Goal: Navigation & Orientation: Find specific page/section

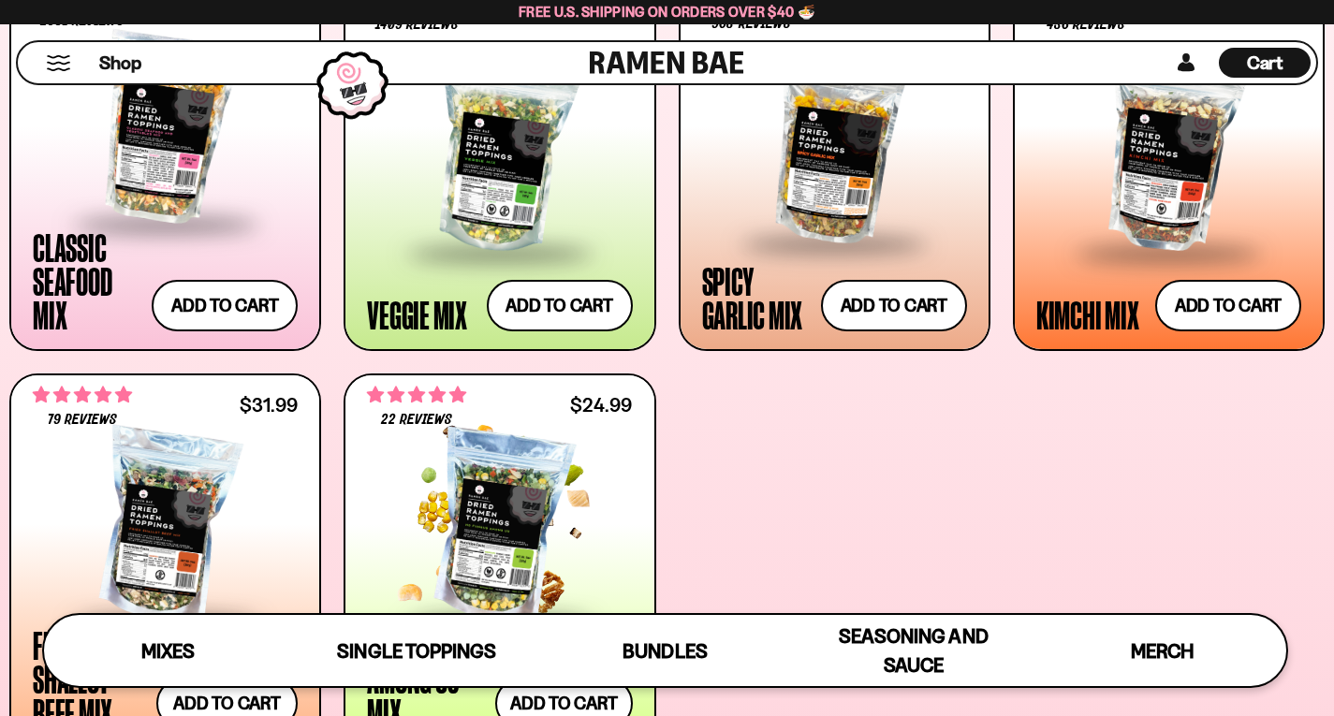
scroll to position [844, 0]
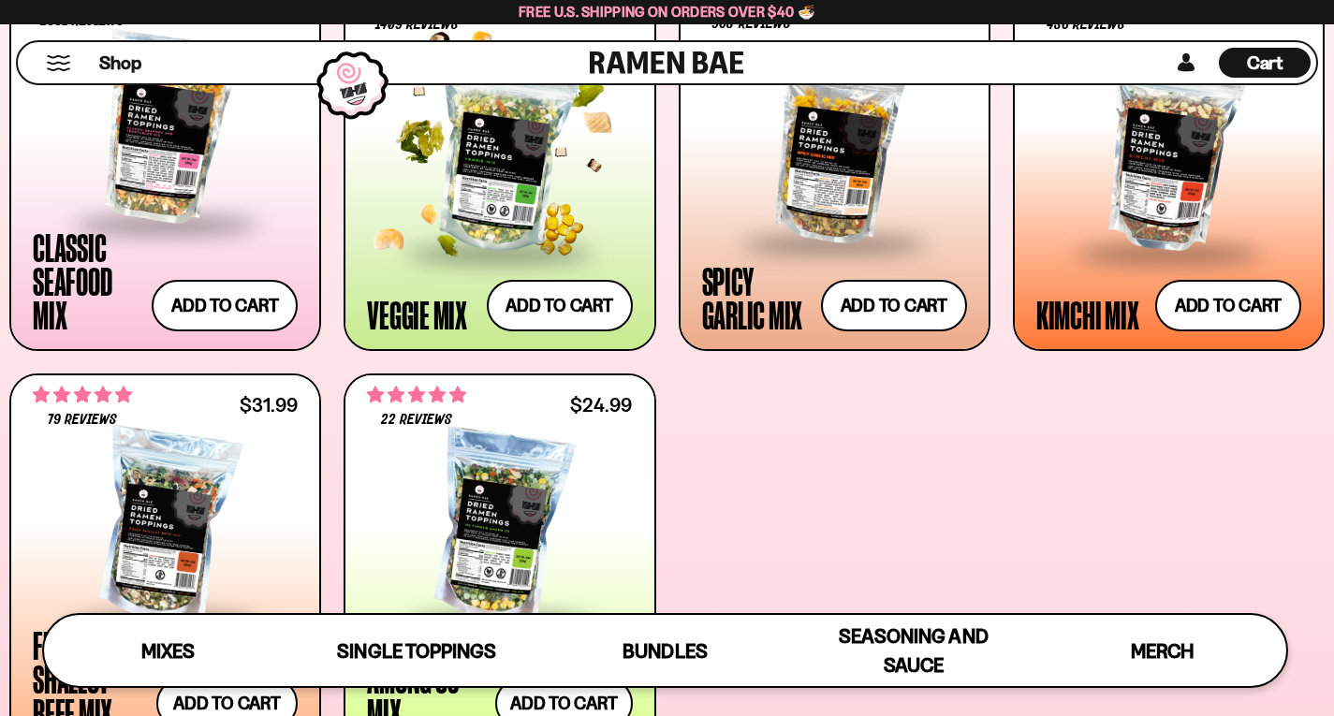
click at [512, 229] on span at bounding box center [500, 254] width 228 height 66
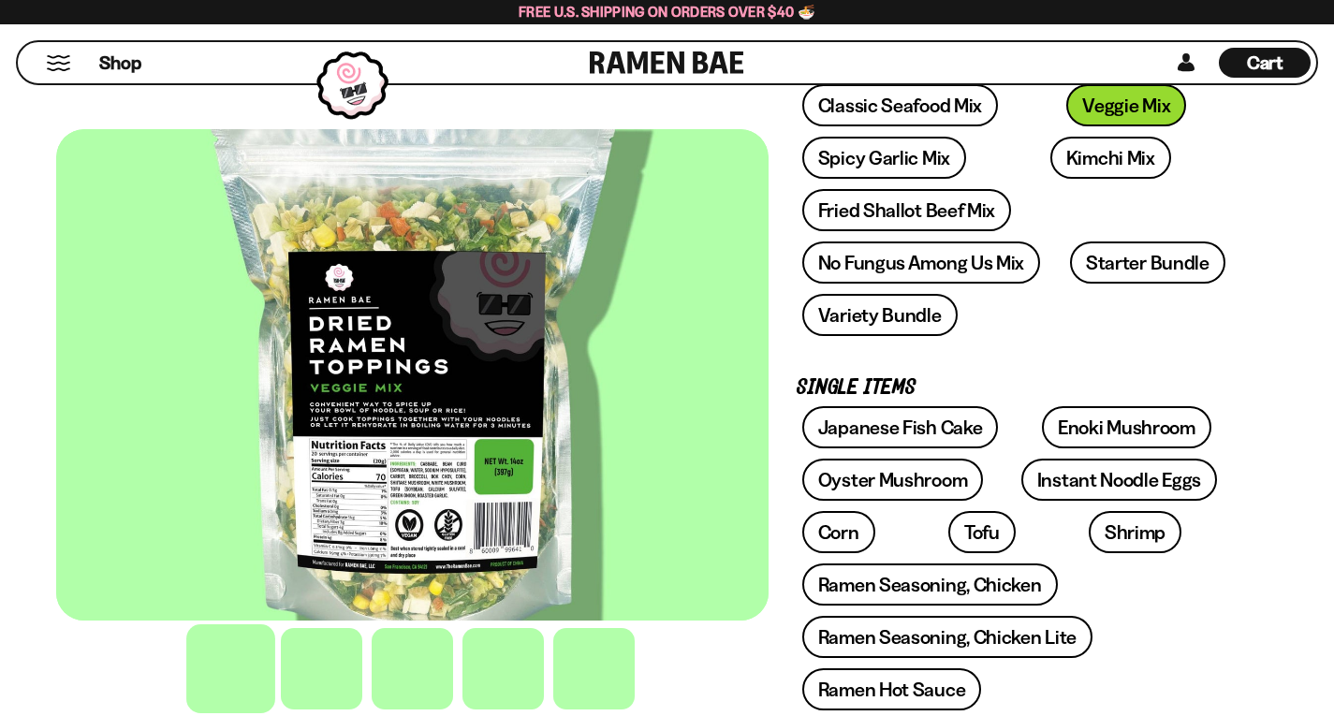
scroll to position [374, 0]
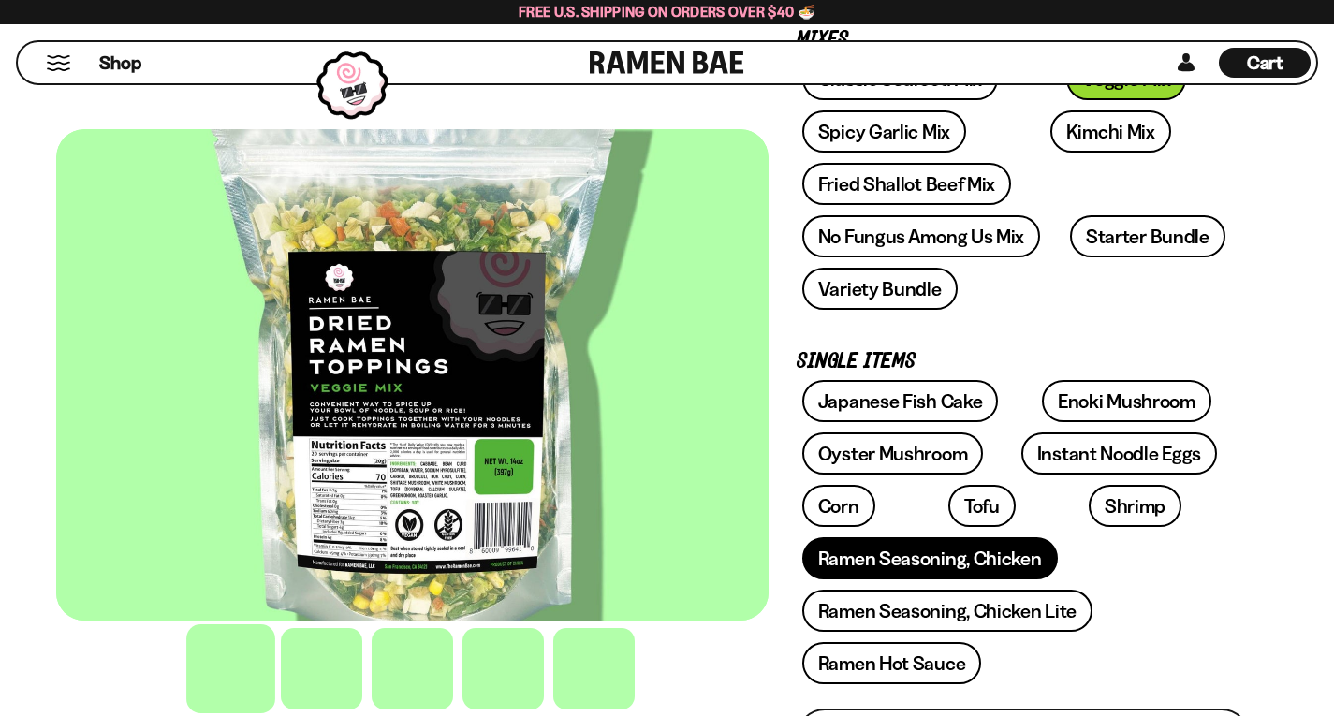
click at [904, 537] on link "Ramen Seasoning, Chicken" at bounding box center [929, 558] width 255 height 42
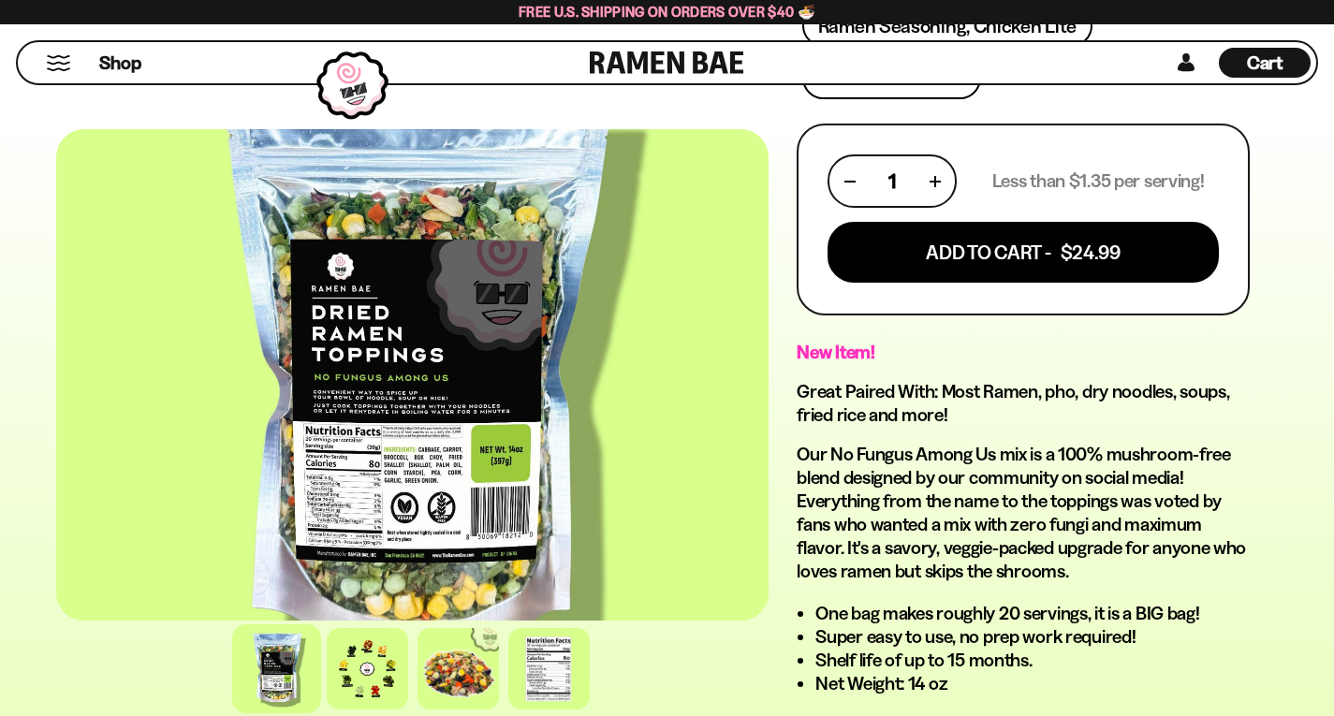
scroll to position [1217, 0]
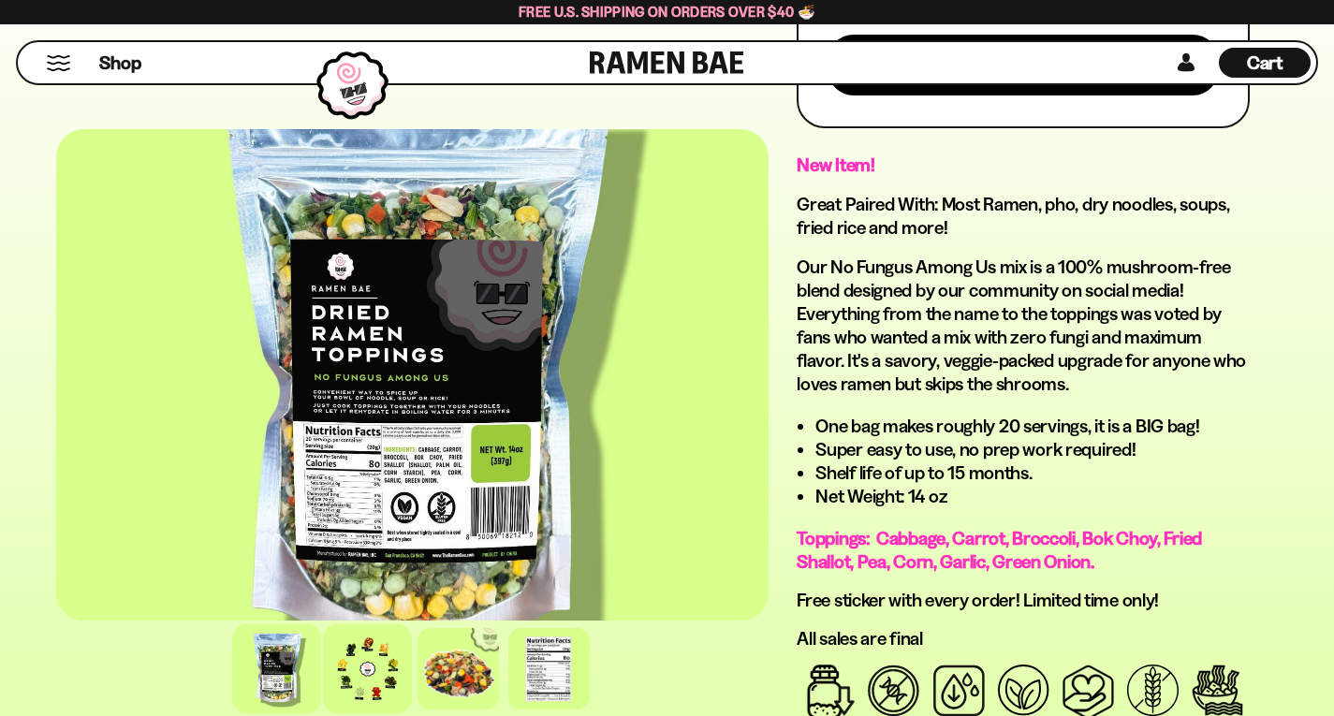
click at [323, 669] on div at bounding box center [367, 668] width 89 height 89
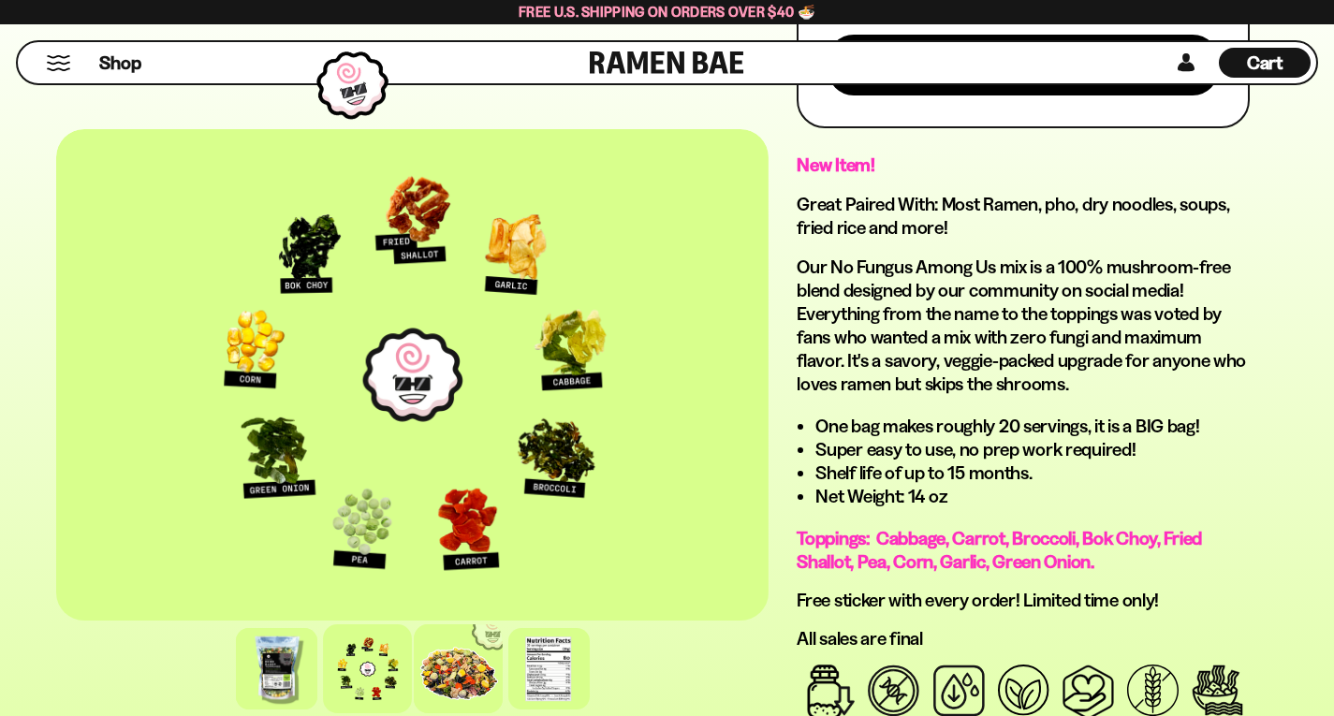
click at [414, 627] on div at bounding box center [458, 668] width 89 height 89
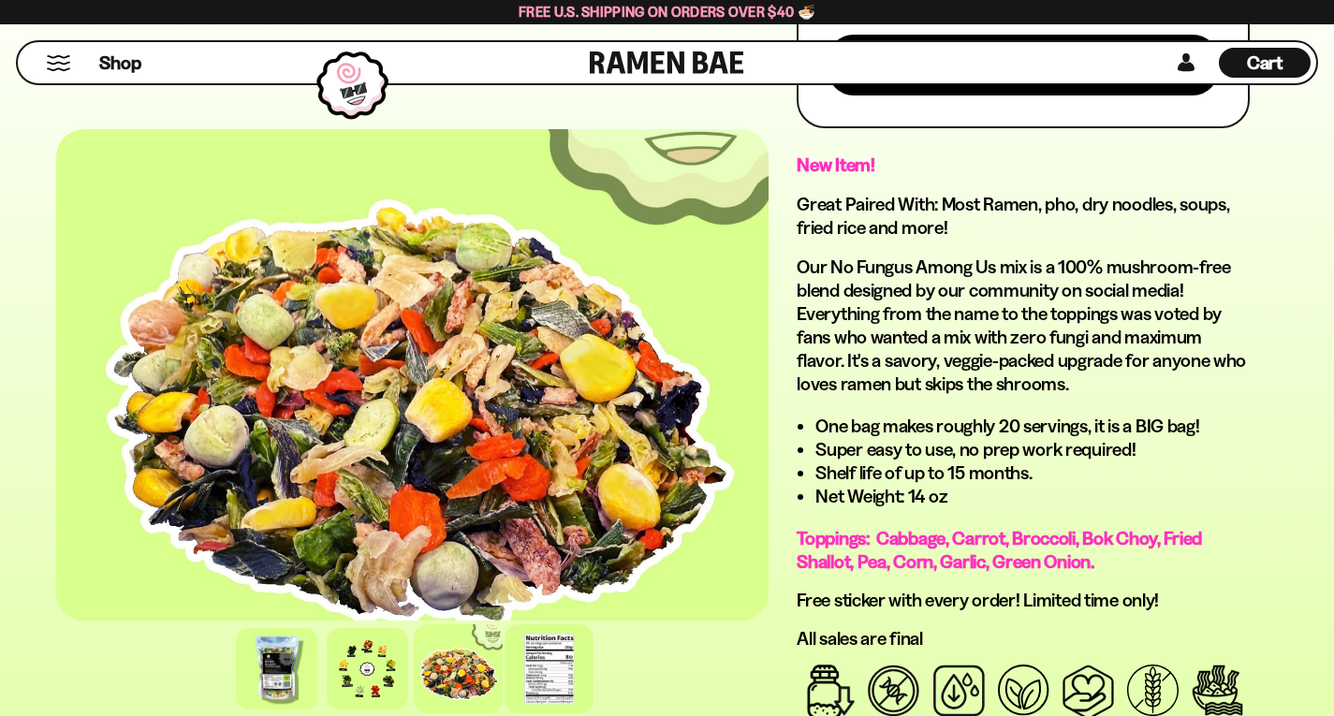
click at [504, 668] on div at bounding box center [548, 668] width 89 height 89
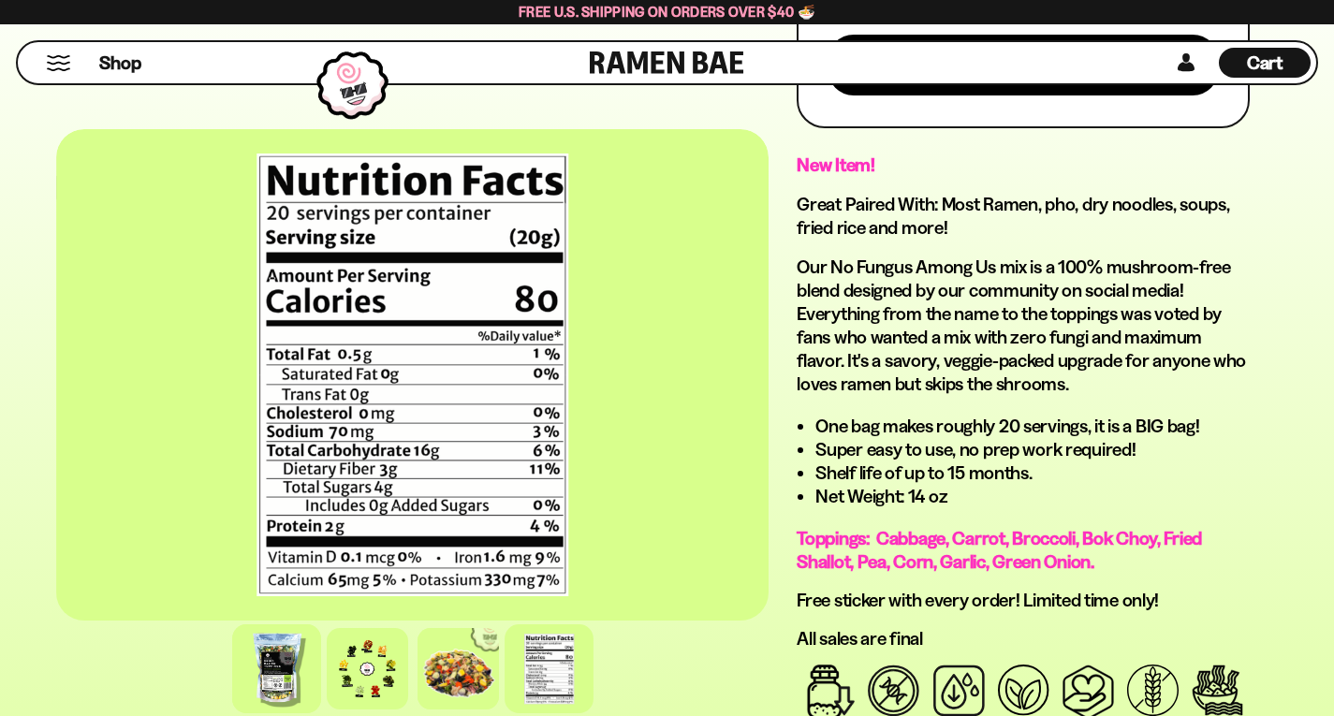
click at [260, 629] on div at bounding box center [276, 668] width 89 height 89
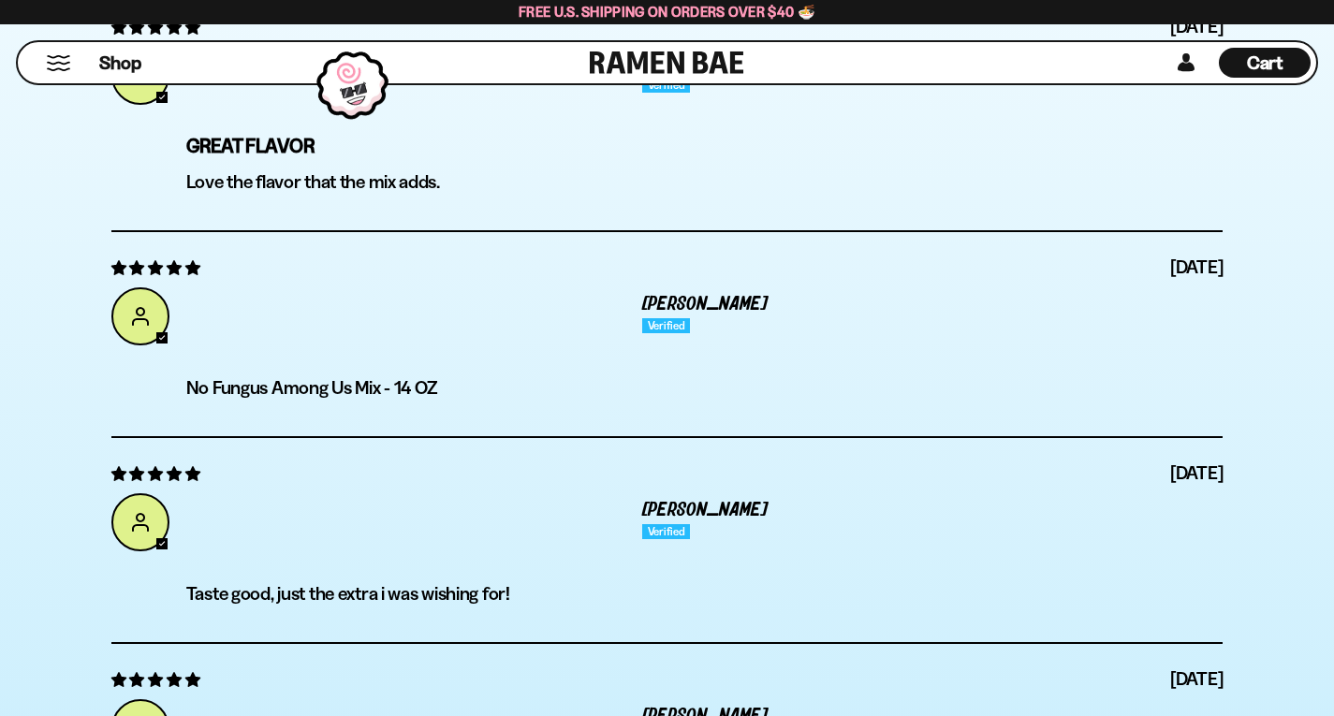
scroll to position [6925, 0]
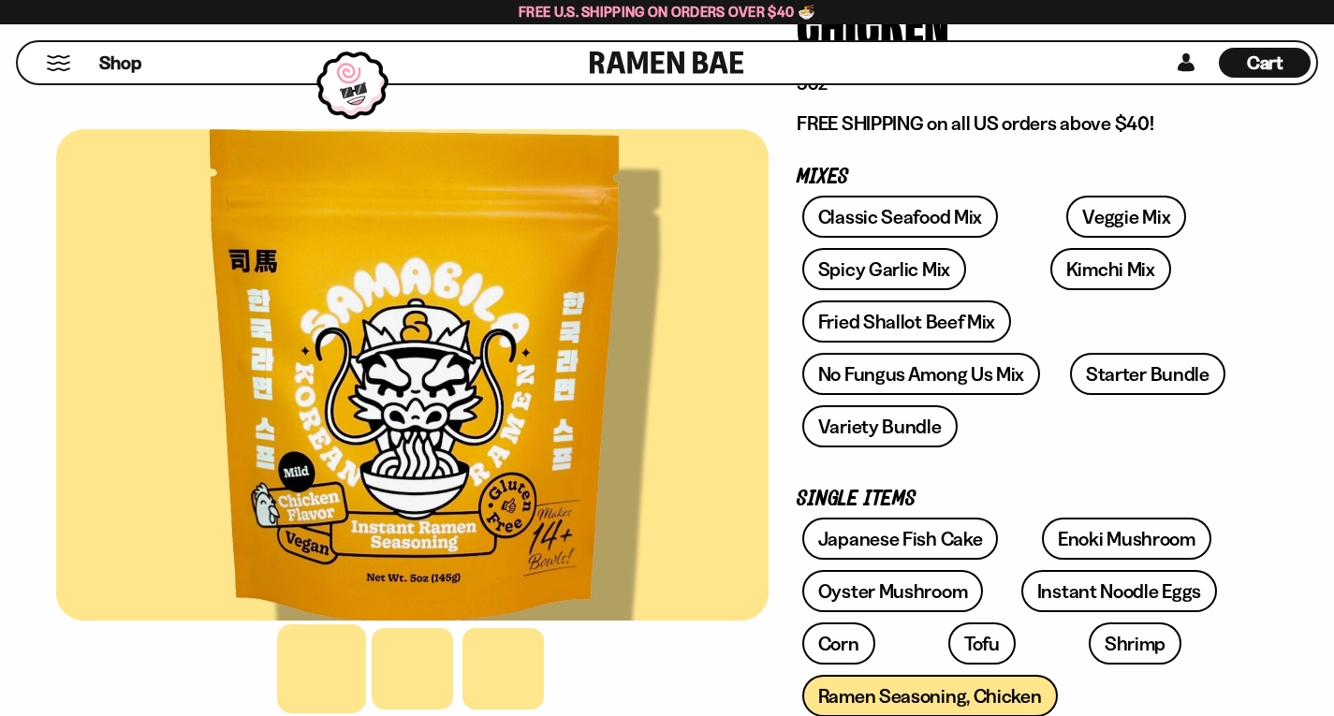
scroll to position [94, 0]
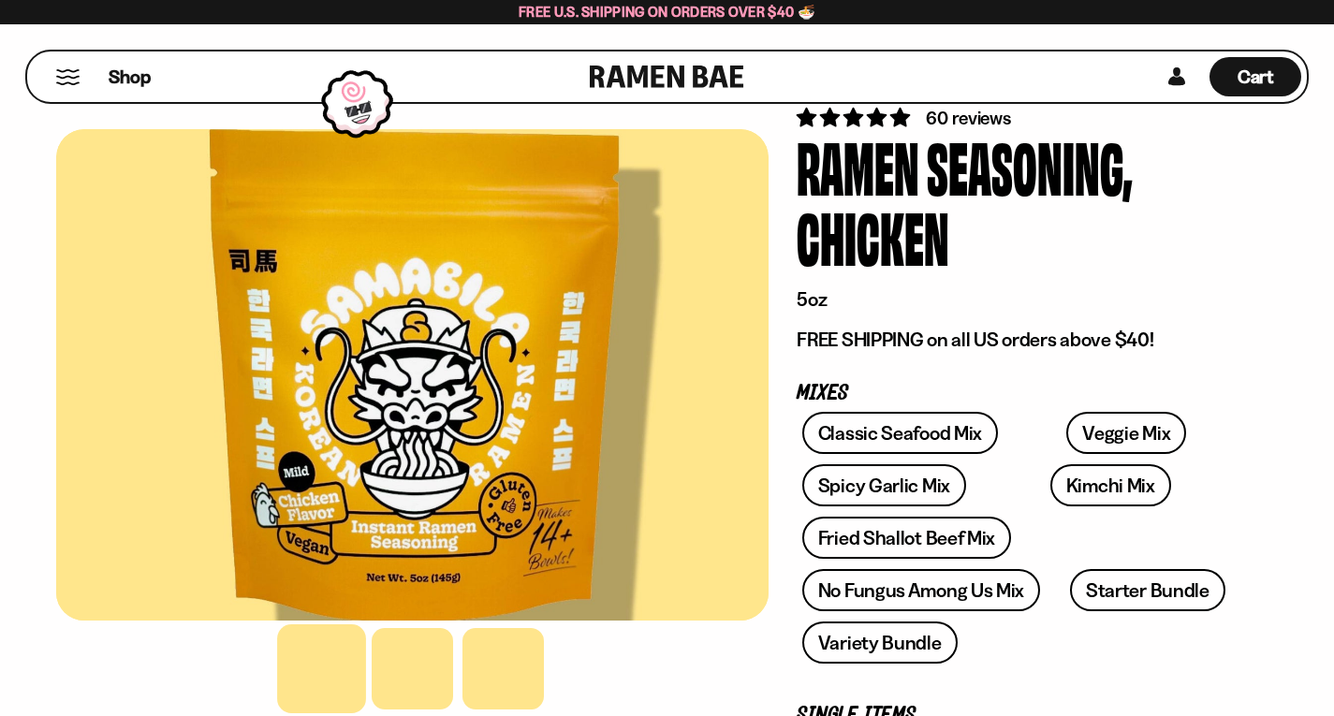
click at [603, 52] on link at bounding box center [667, 76] width 154 height 51
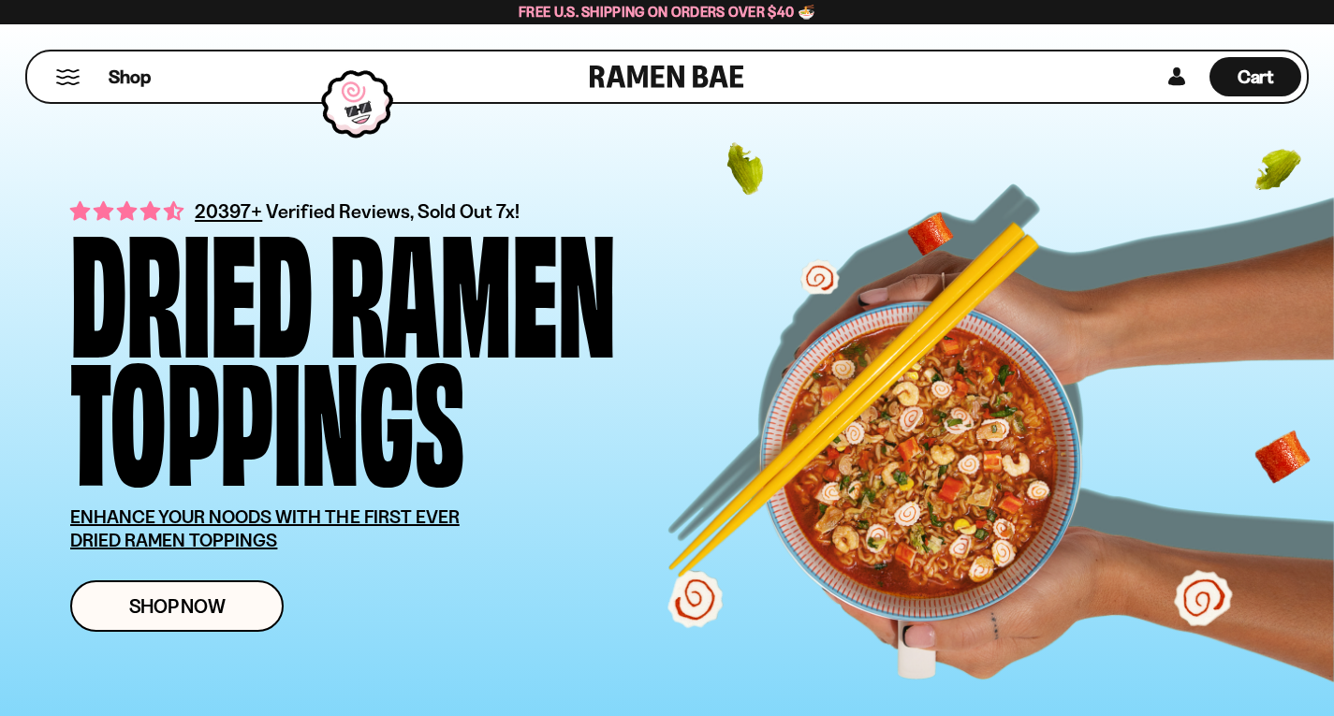
click at [68, 68] on div "Shop" at bounding box center [311, 76] width 557 height 51
click at [65, 76] on button "Mobile Menu Trigger" at bounding box center [67, 77] width 25 height 16
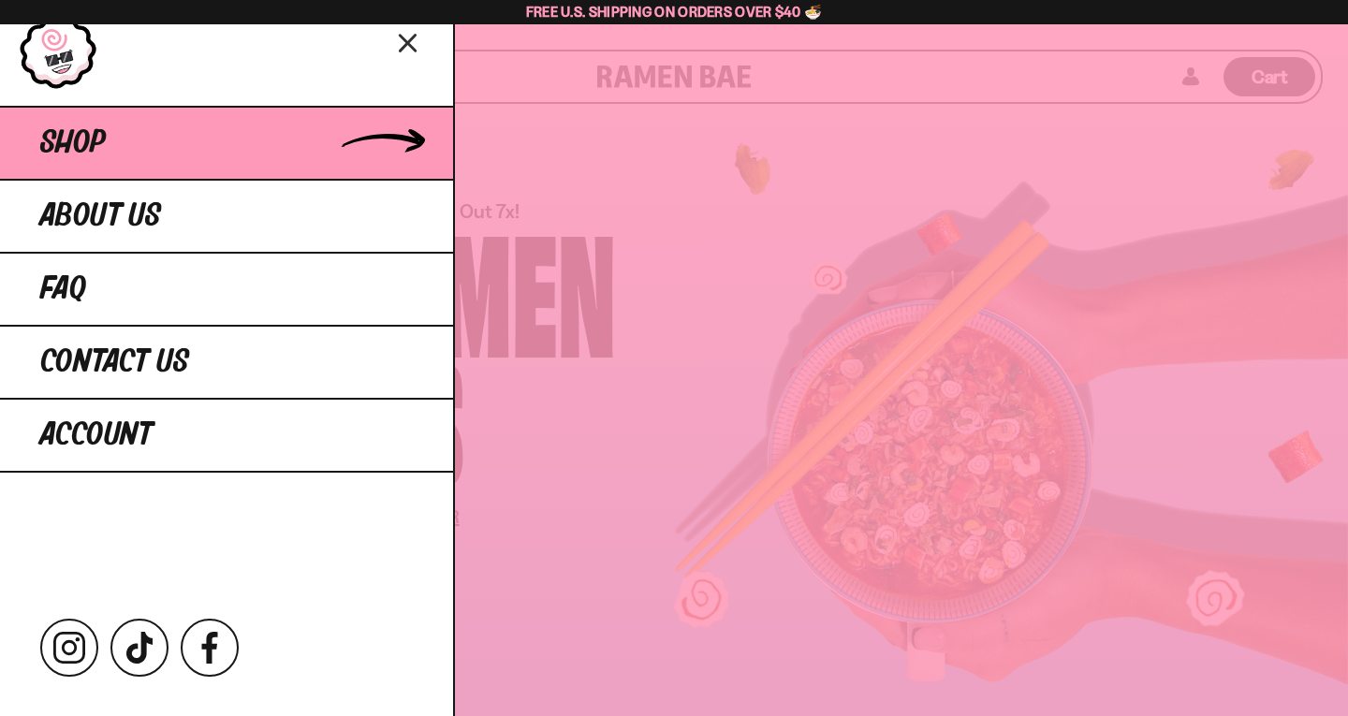
click at [140, 155] on link "Shop" at bounding box center [226, 142] width 453 height 73
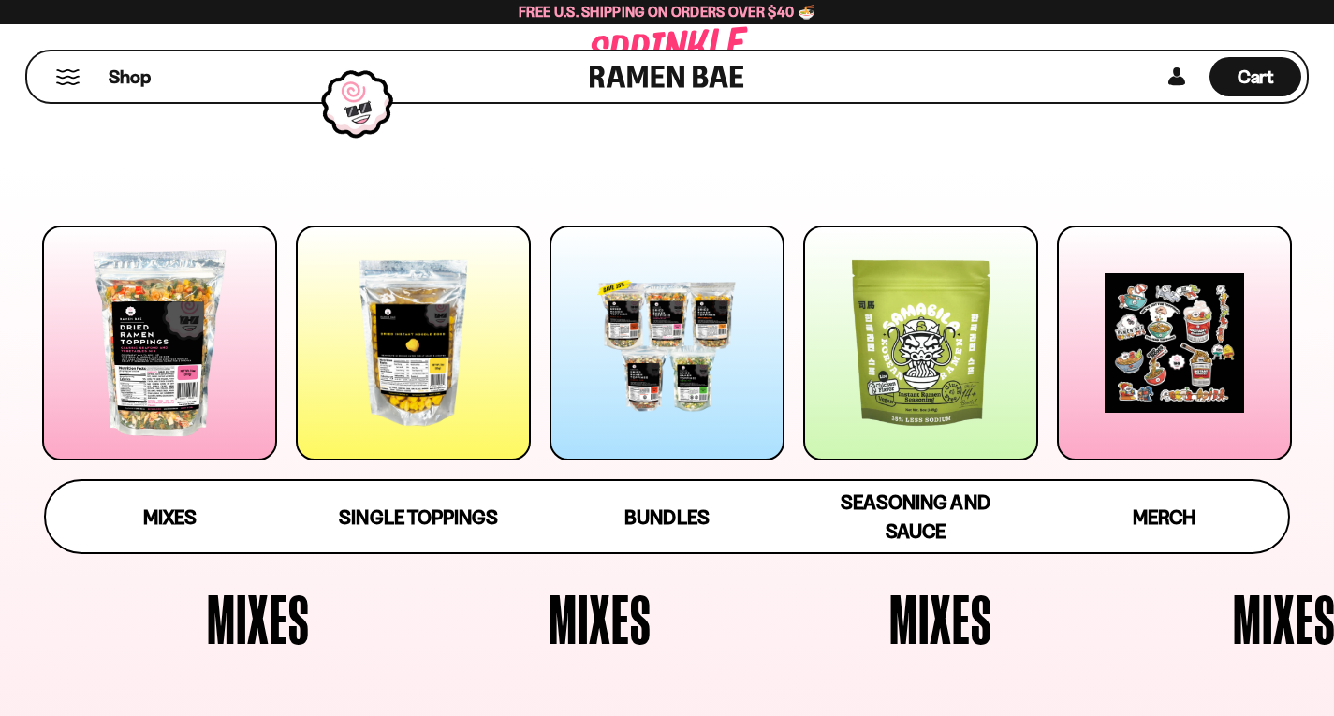
scroll to position [187, 0]
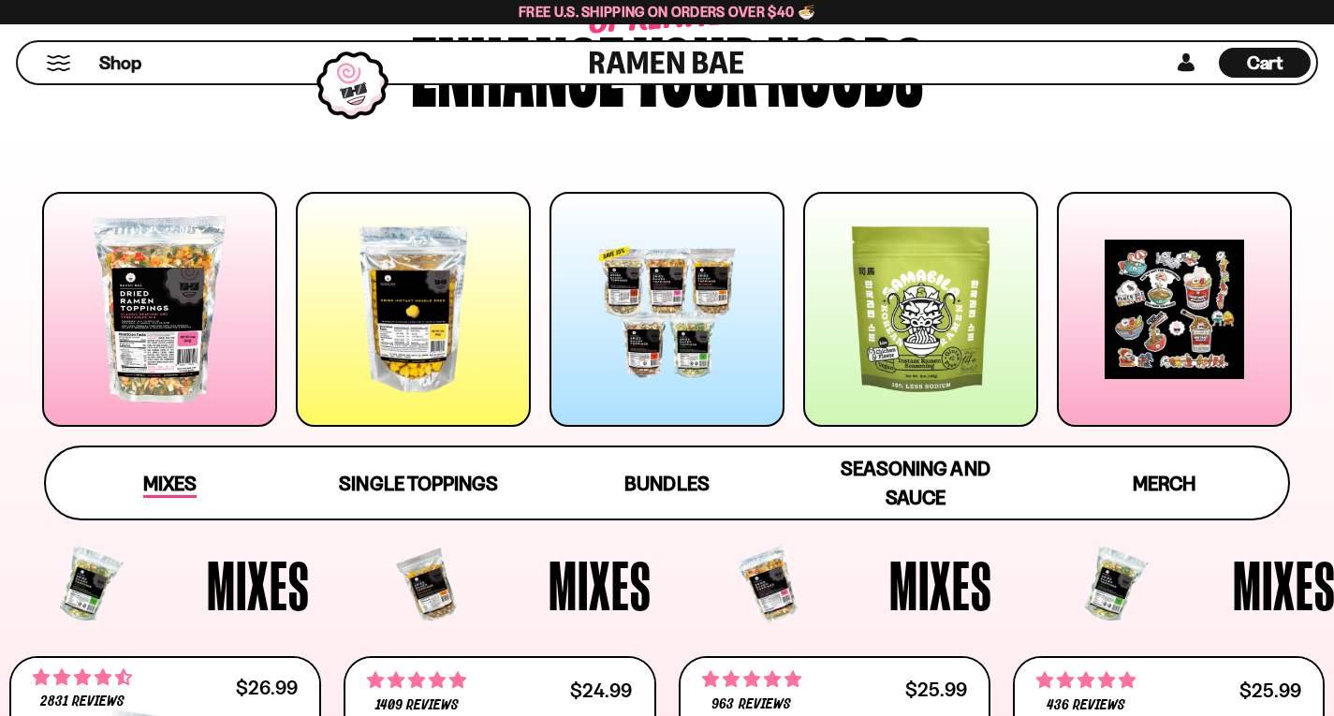
click at [226, 489] on link "Mixes" at bounding box center [170, 482] width 248 height 71
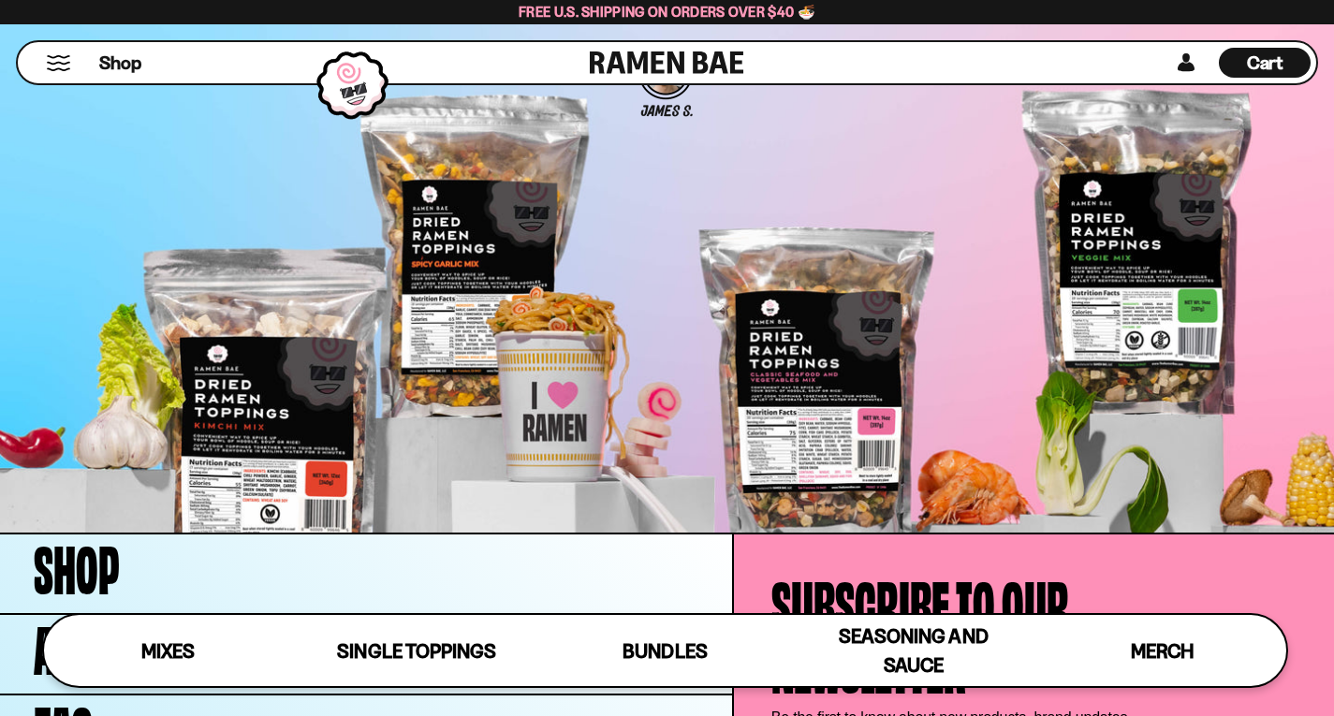
scroll to position [5691, 0]
